Goal: Task Accomplishment & Management: Use online tool/utility

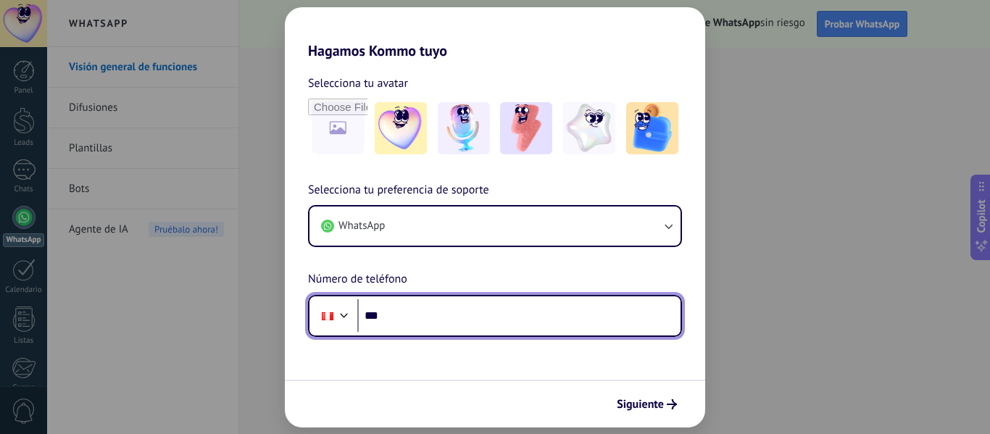
click at [428, 320] on input "***" at bounding box center [518, 315] width 323 height 33
type input "**********"
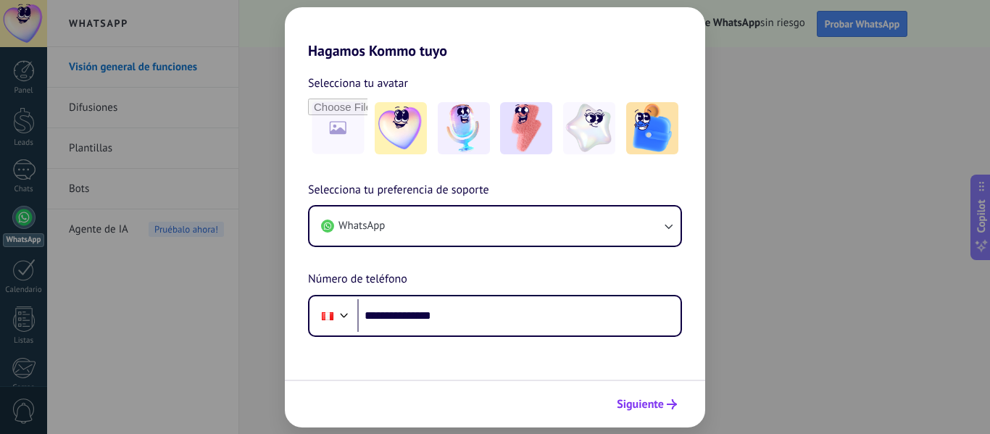
click at [637, 408] on span "Siguiente" at bounding box center [640, 405] width 47 height 10
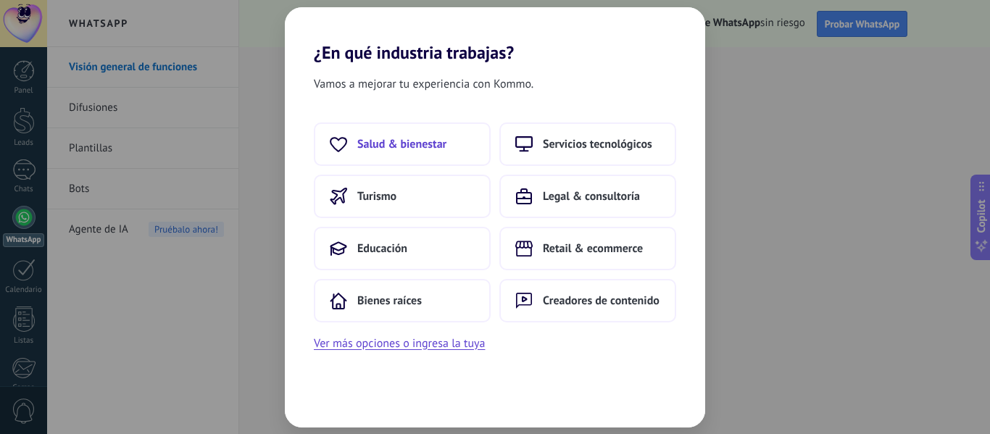
click at [439, 137] on span "Salud & bienestar" at bounding box center [401, 144] width 89 height 15
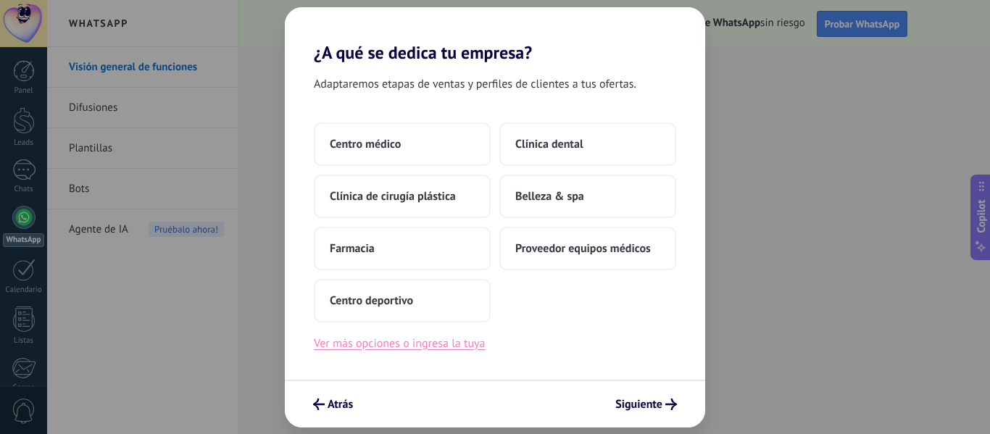
click at [404, 346] on button "Ver más opciones o ingresa la tuya" at bounding box center [399, 343] width 171 height 19
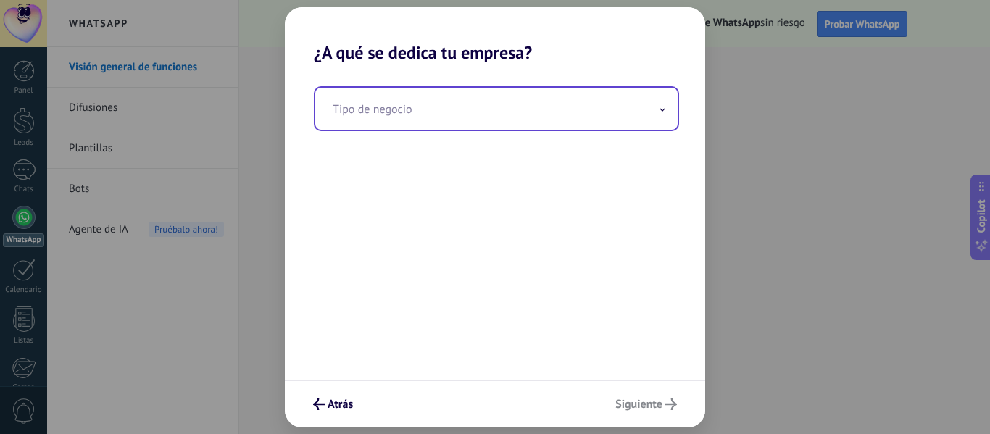
click at [383, 123] on input "text" at bounding box center [496, 109] width 363 height 42
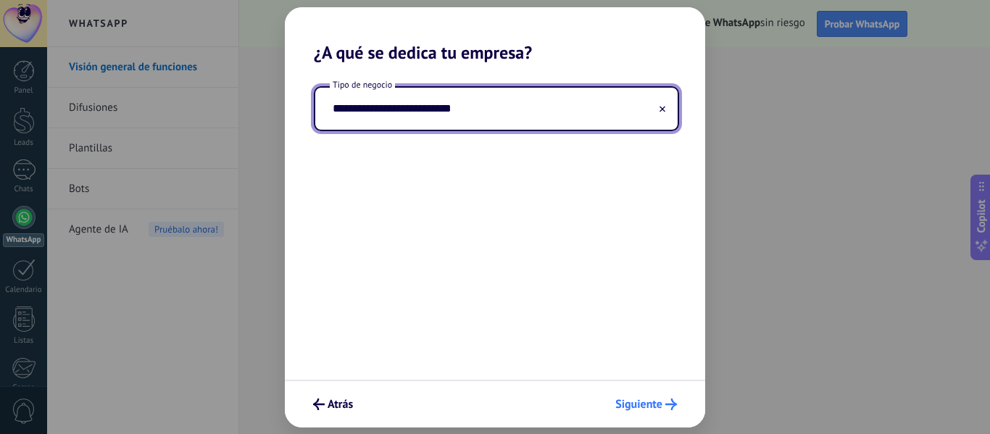
type input "**********"
click at [633, 400] on span "Siguiente" at bounding box center [639, 405] width 47 height 10
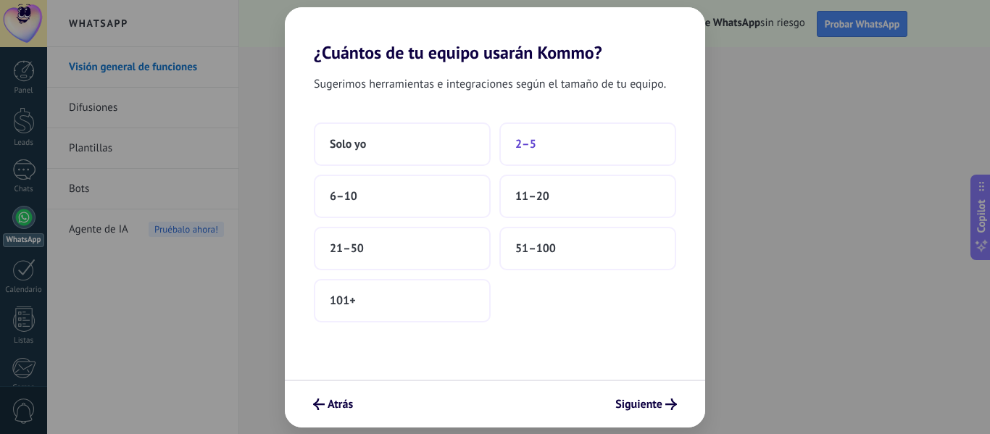
click at [522, 143] on span "2–5" at bounding box center [526, 144] width 21 height 15
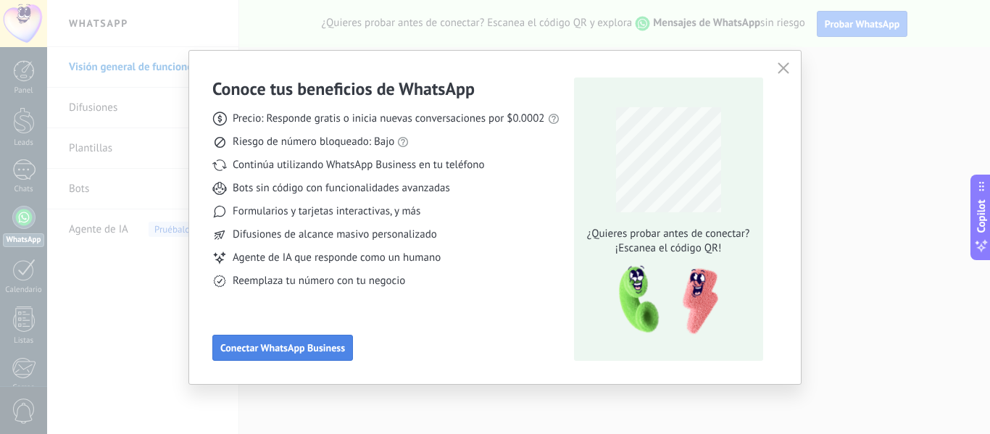
click at [291, 348] on span "Conectar WhatsApp Business" at bounding box center [282, 348] width 125 height 10
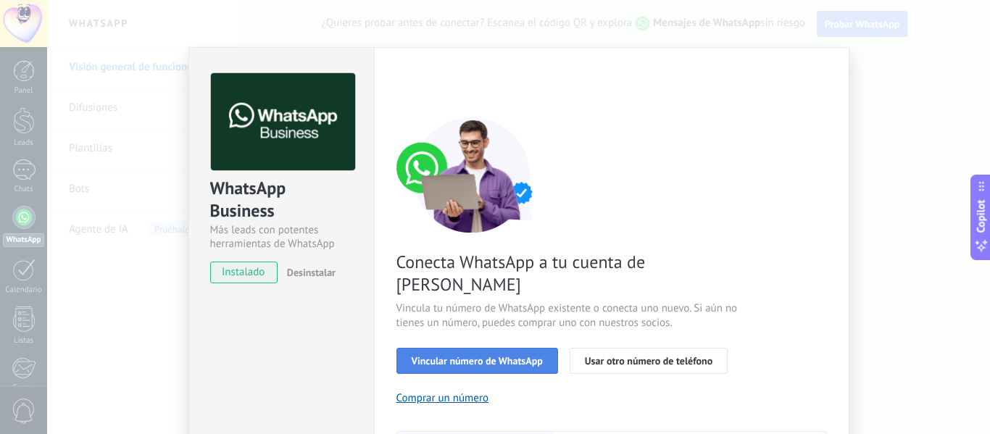
click at [506, 356] on span "Vincular número de WhatsApp" at bounding box center [477, 361] width 131 height 10
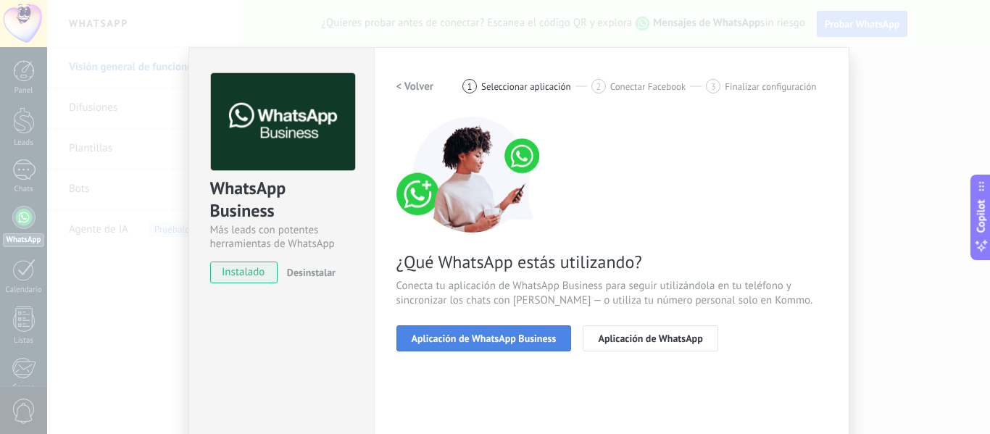
click at [518, 342] on span "Aplicación de WhatsApp Business" at bounding box center [484, 339] width 145 height 10
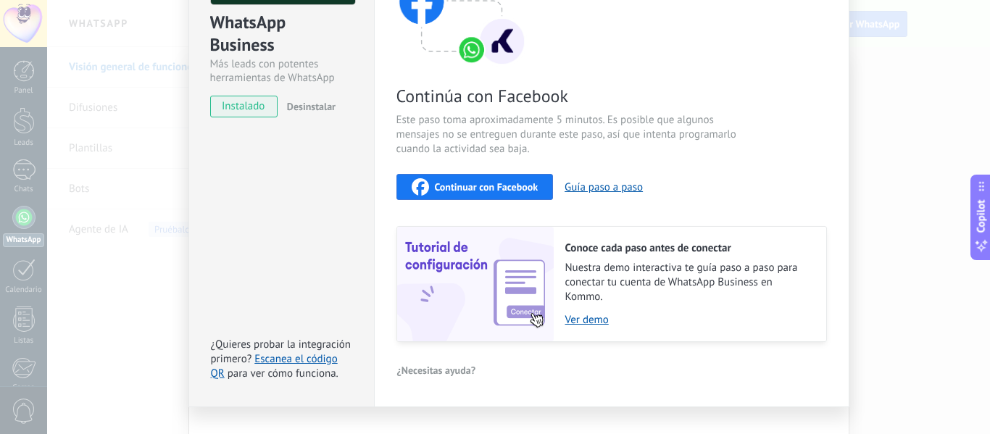
scroll to position [164, 0]
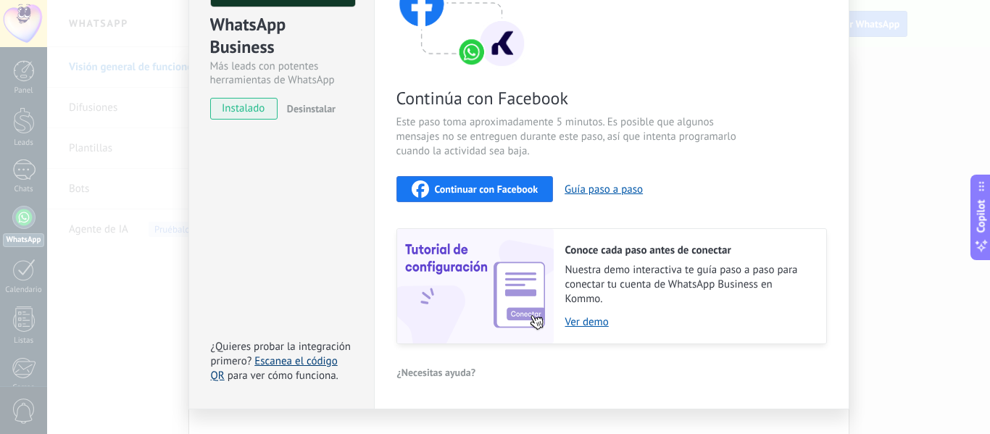
click at [313, 357] on link "Escanea el código QR" at bounding box center [274, 369] width 127 height 28
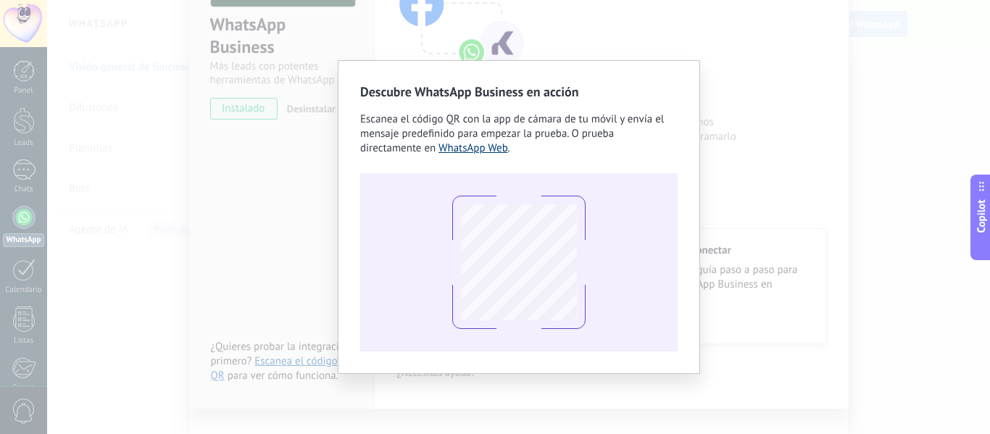
click at [495, 151] on link "WhatsApp Web" at bounding box center [474, 148] width 70 height 14
click at [710, 33] on div "Descubre WhatsApp Business en acción Escanea el código QR con la app [PERSON_NA…" at bounding box center [518, 217] width 943 height 434
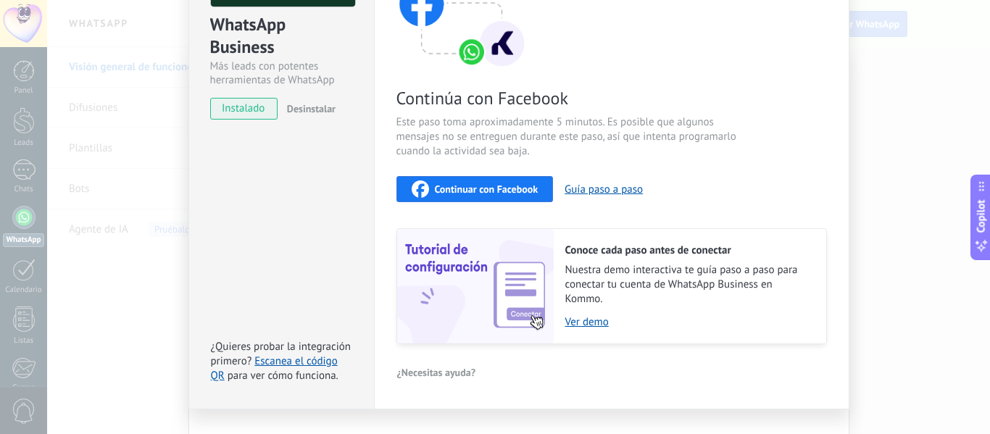
click at [180, 63] on div "WhatsApp Business Más leads con potentes herramientas de WhatsApp instalado Des…" at bounding box center [518, 217] width 943 height 434
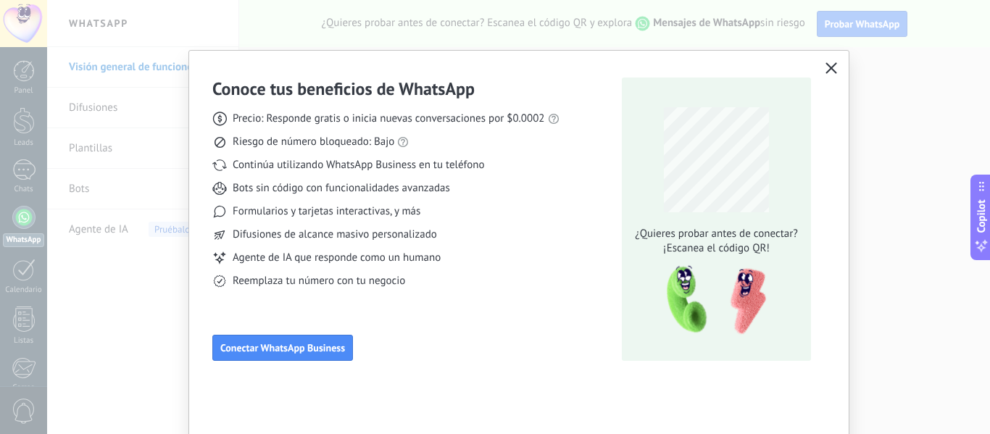
scroll to position [0, 0]
click at [260, 349] on span "Conectar WhatsApp Business" at bounding box center [282, 348] width 125 height 10
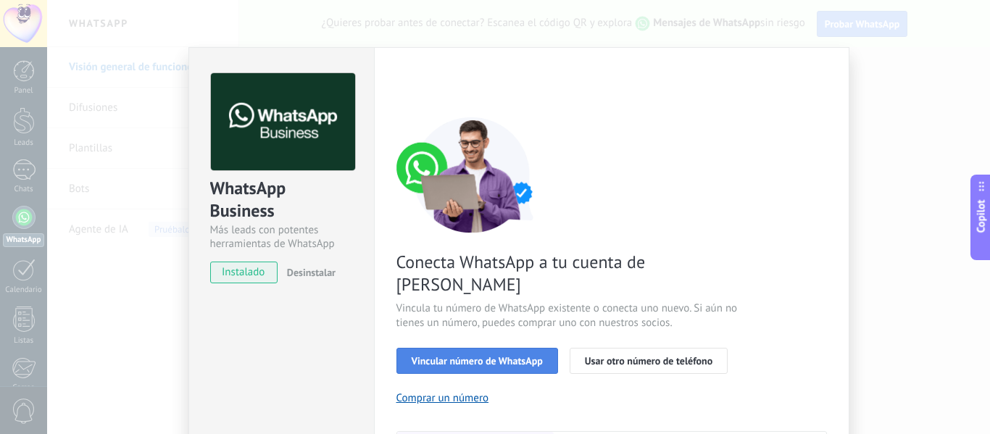
click at [497, 356] on span "Vincular número de WhatsApp" at bounding box center [477, 361] width 131 height 10
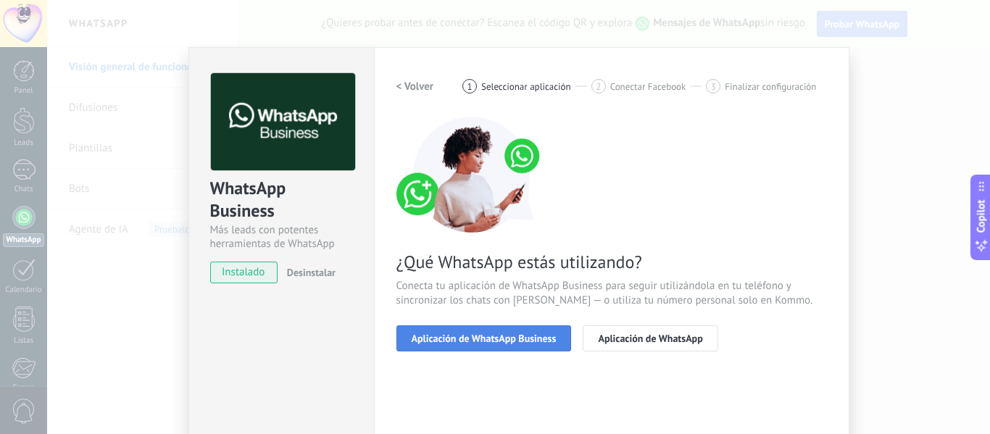
click at [491, 341] on span "Aplicación de WhatsApp Business" at bounding box center [484, 339] width 145 height 10
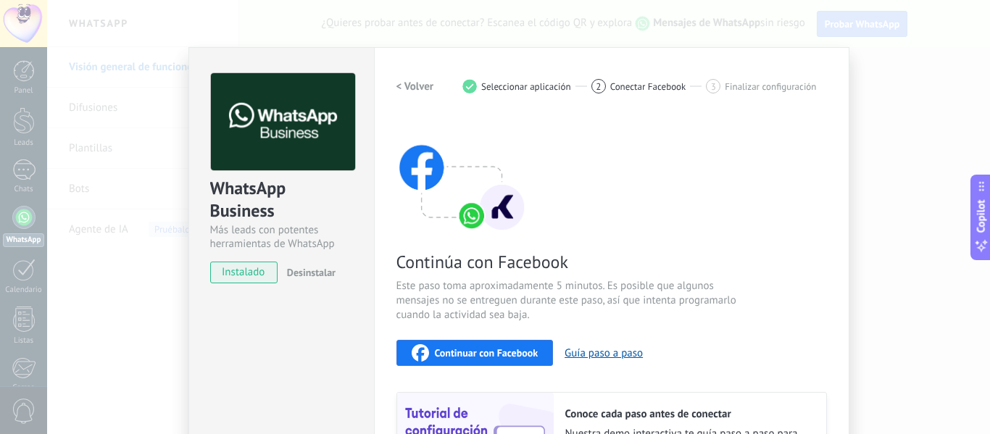
click at [504, 351] on span "Continuar con Facebook" at bounding box center [487, 353] width 104 height 10
click at [612, 350] on button "Guía paso a paso" at bounding box center [604, 354] width 78 height 14
